Goal: Navigation & Orientation: Find specific page/section

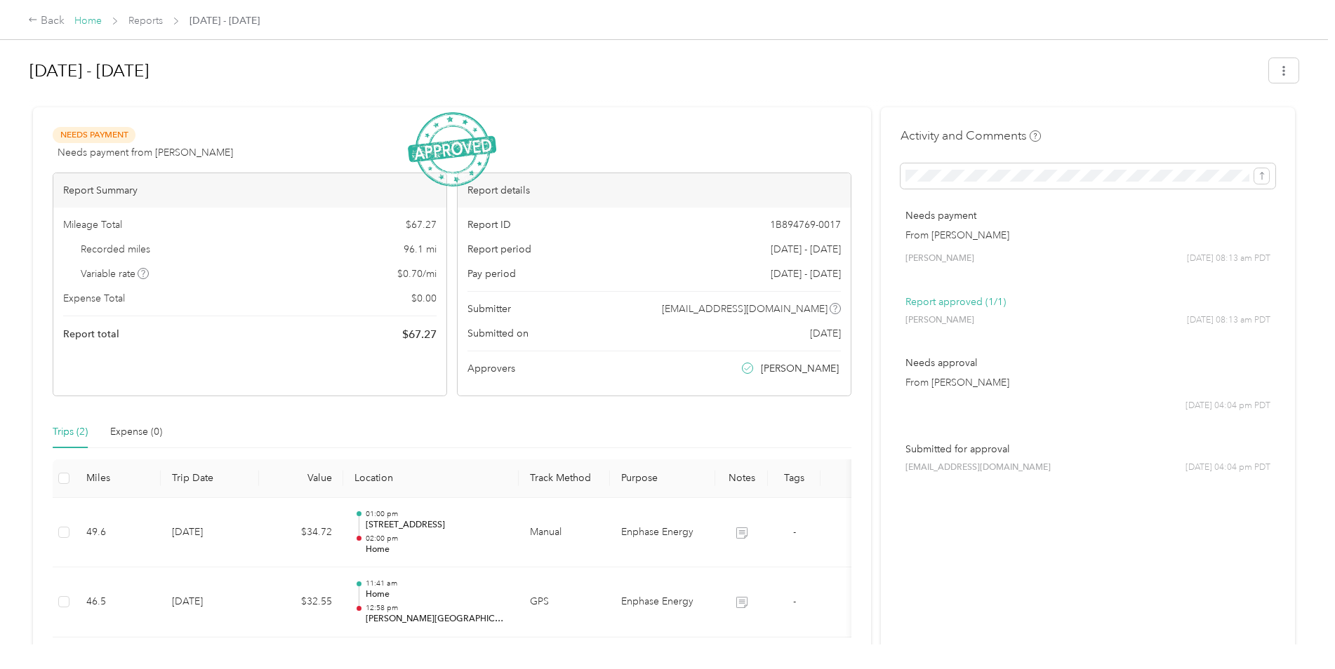
click at [90, 25] on link "Home" at bounding box center [87, 21] width 27 height 12
